Goal: Information Seeking & Learning: Find contact information

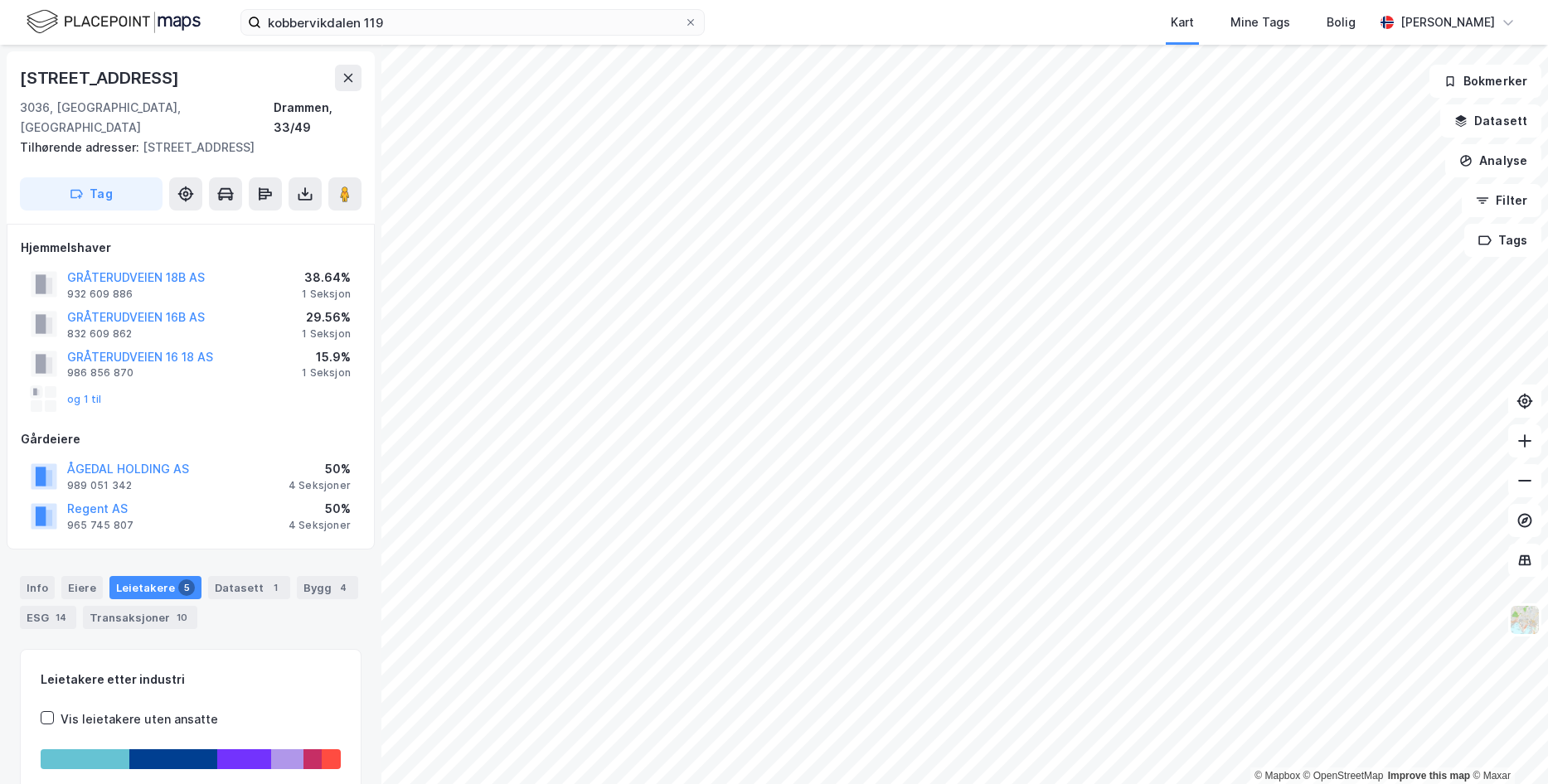
scroll to position [1, 0]
click at [0, 0] on button "ÅGEDAL HOLDING AS" at bounding box center [0, 0] width 0 height 0
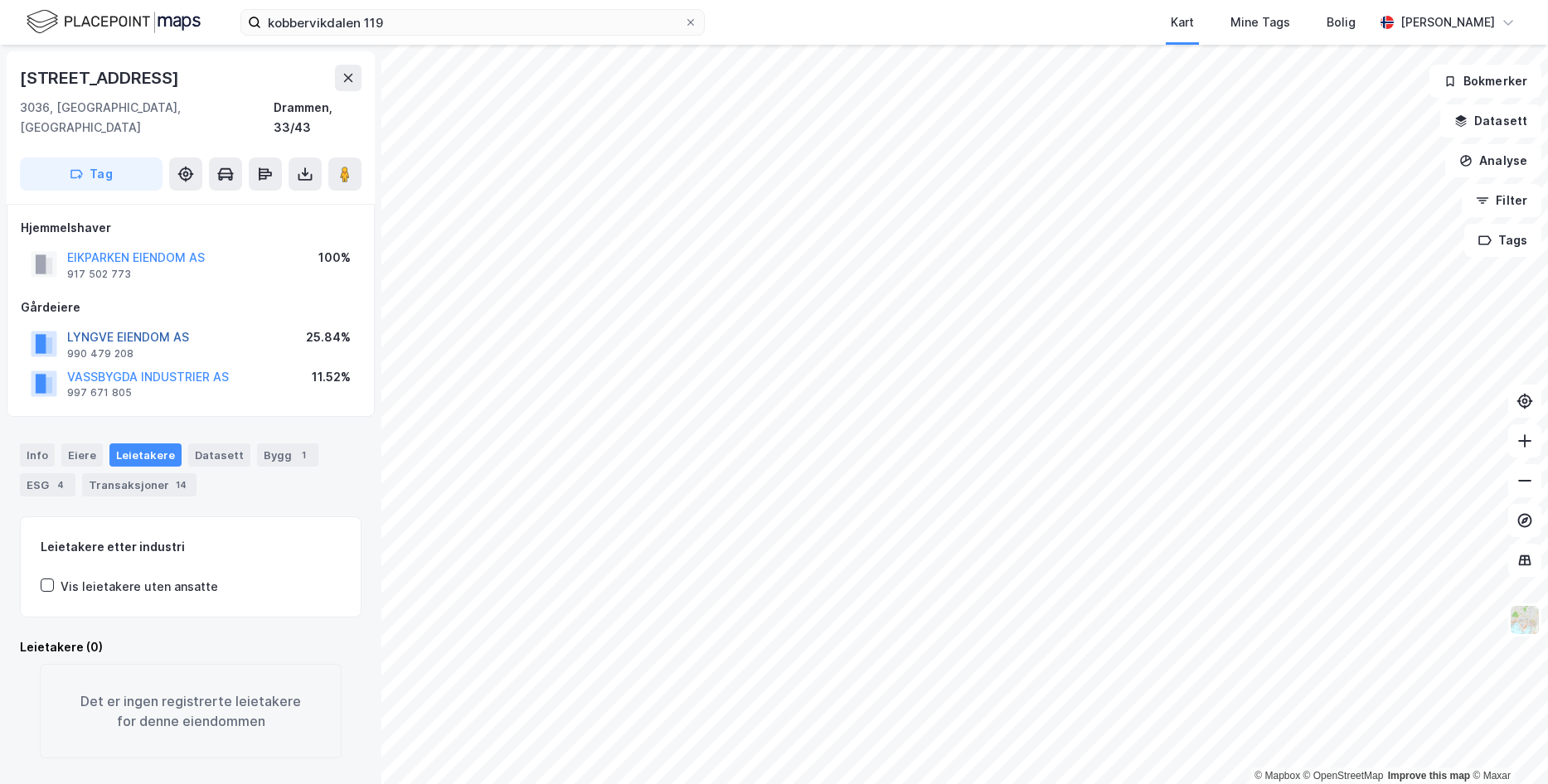
click at [0, 0] on button "LYNGVE EIENDOM AS" at bounding box center [0, 0] width 0 height 0
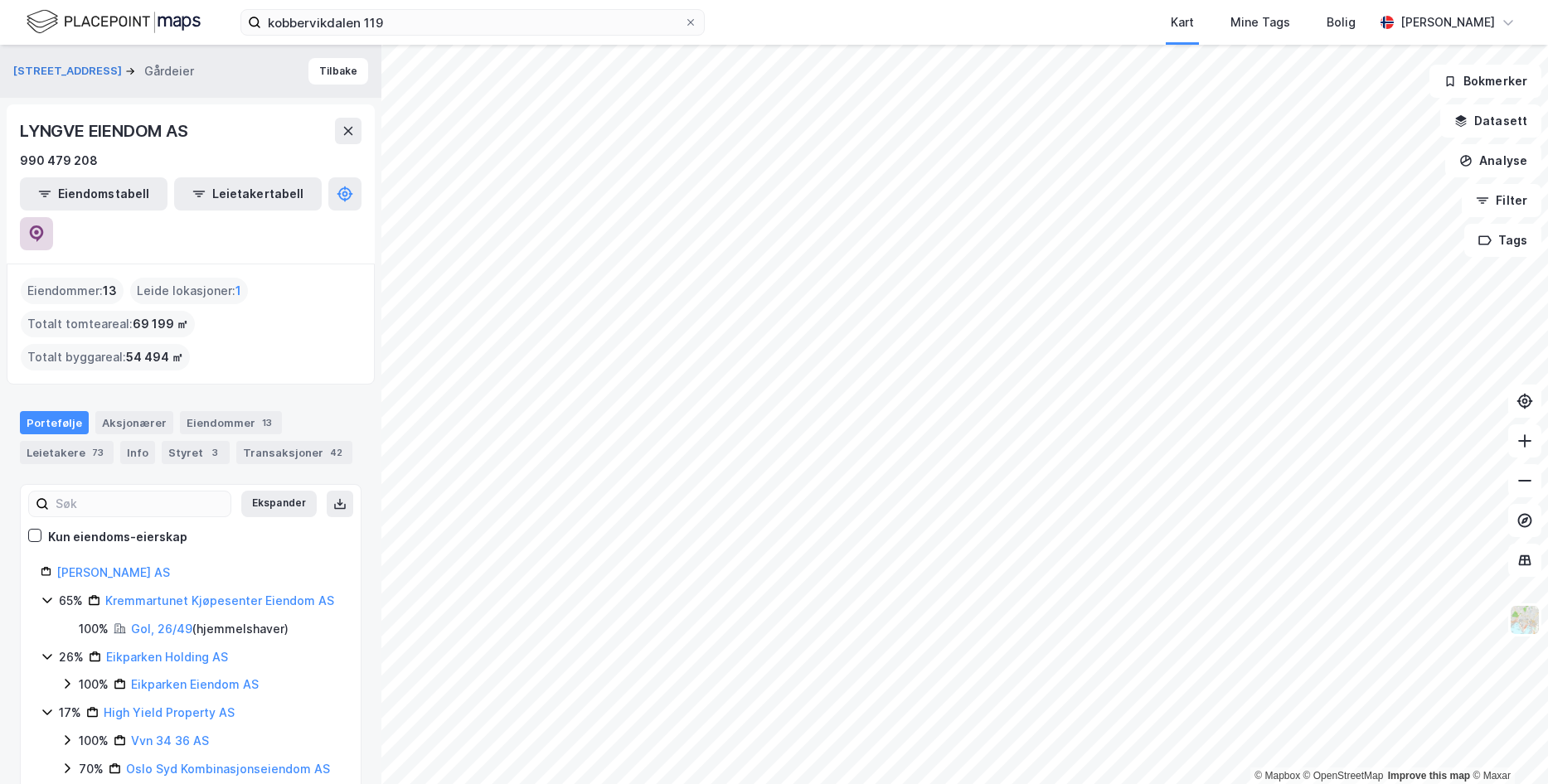
click at [53, 217] on button at bounding box center [36, 234] width 33 height 33
